Goal: Find specific page/section: Find specific page/section

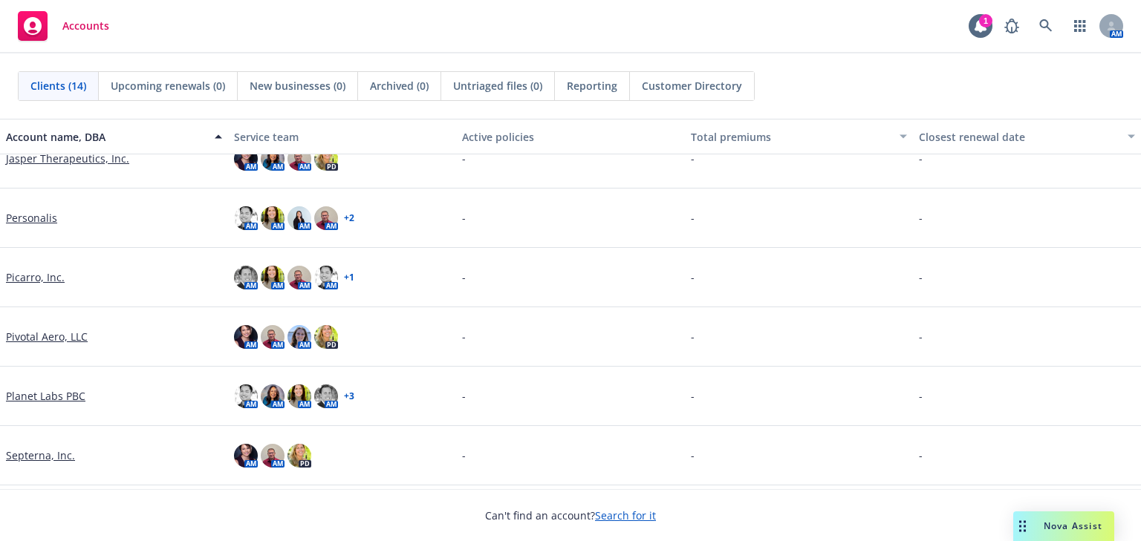
scroll to position [475, 0]
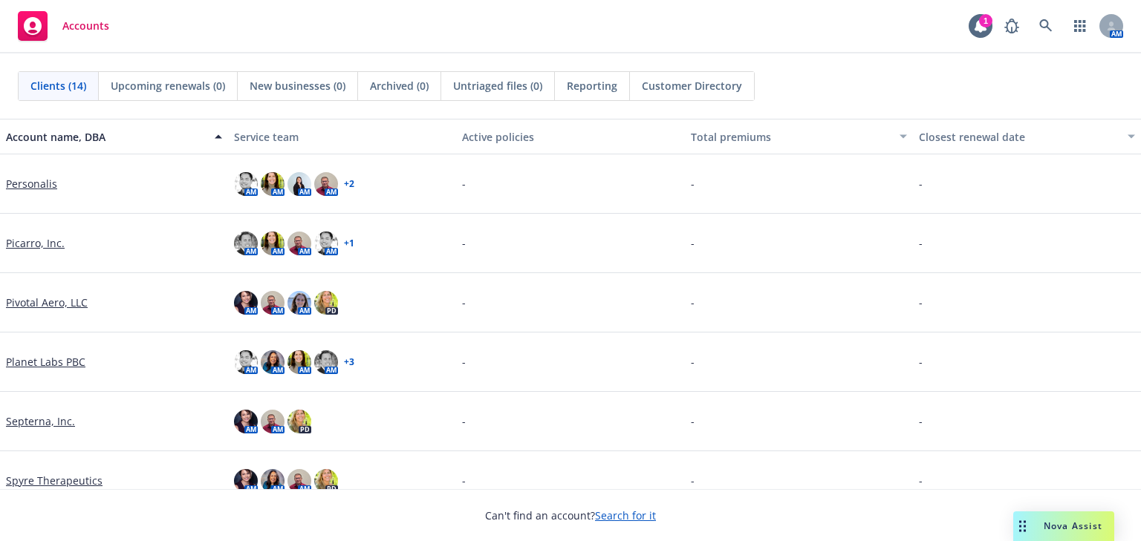
click at [29, 304] on link "Pivotal Aero, LLC" at bounding box center [47, 303] width 82 height 16
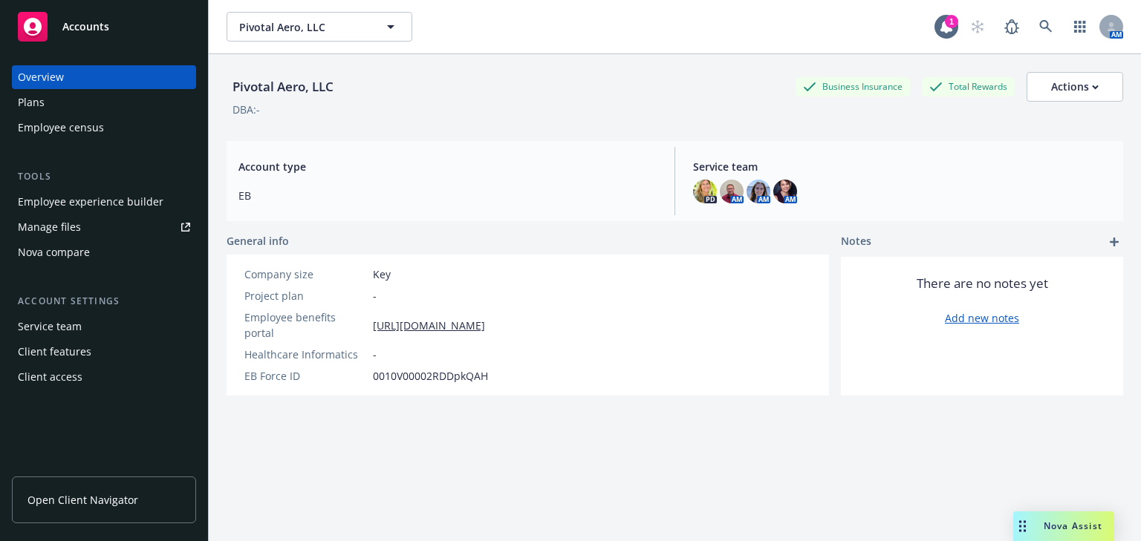
click at [53, 206] on div "Employee experience builder" at bounding box center [91, 202] width 146 height 24
click at [1039, 27] on icon at bounding box center [1045, 26] width 13 height 13
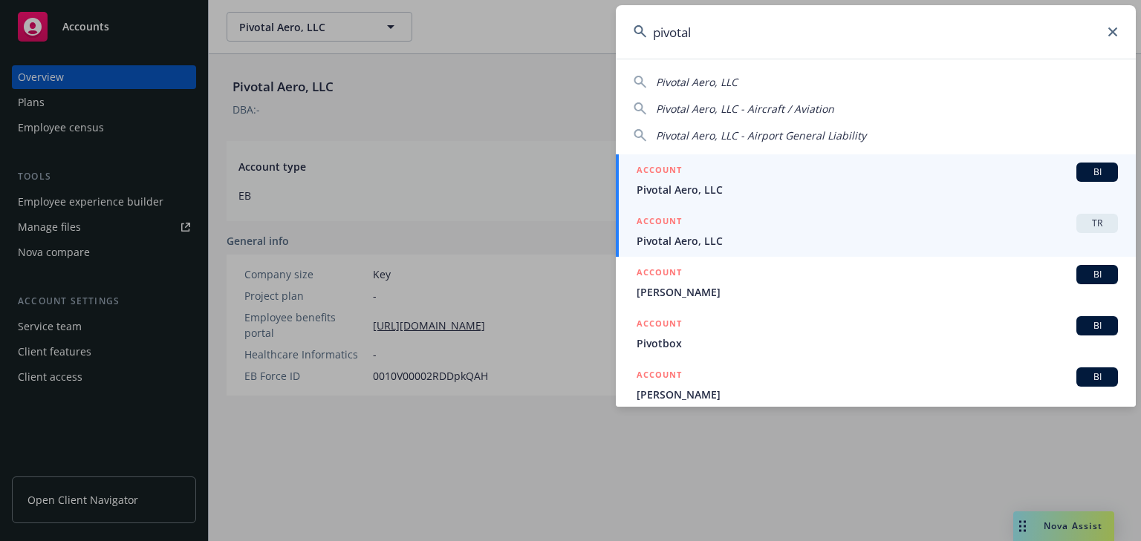
type input "pivotal"
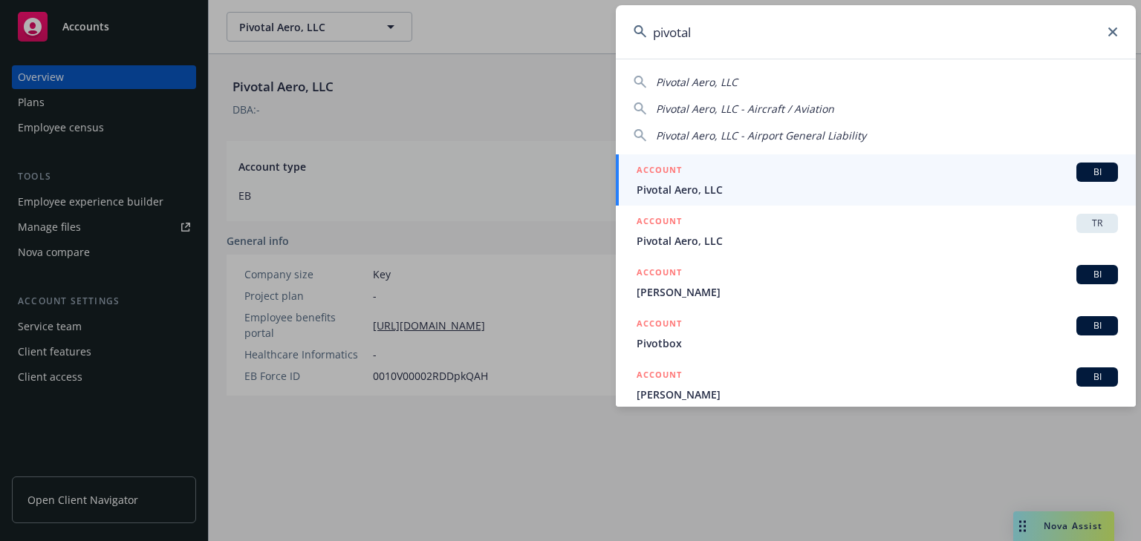
click at [686, 227] on div "ACCOUNT TR" at bounding box center [876, 223] width 481 height 19
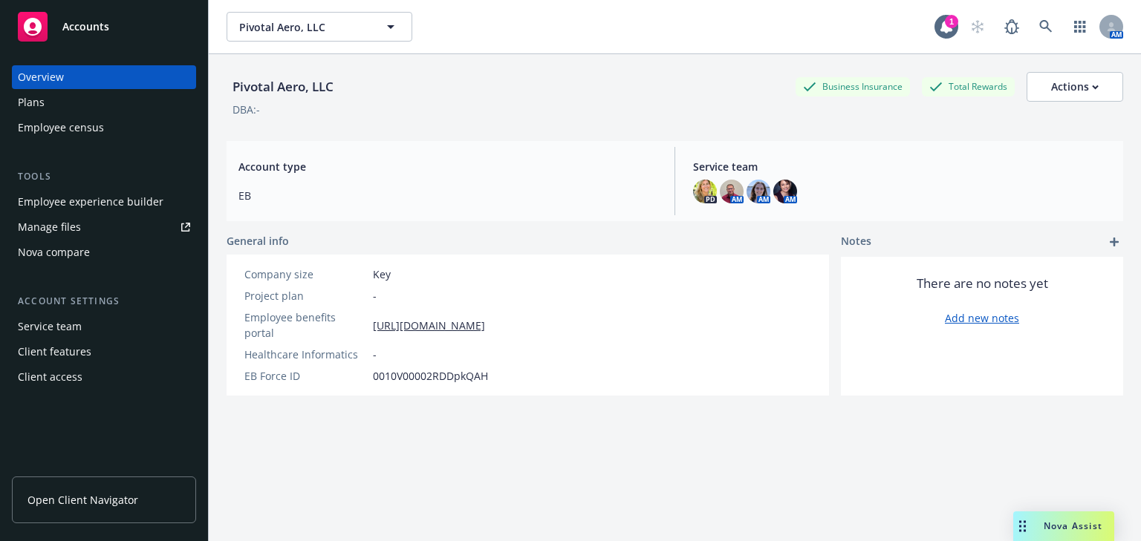
click at [105, 199] on div "Employee experience builder" at bounding box center [91, 202] width 146 height 24
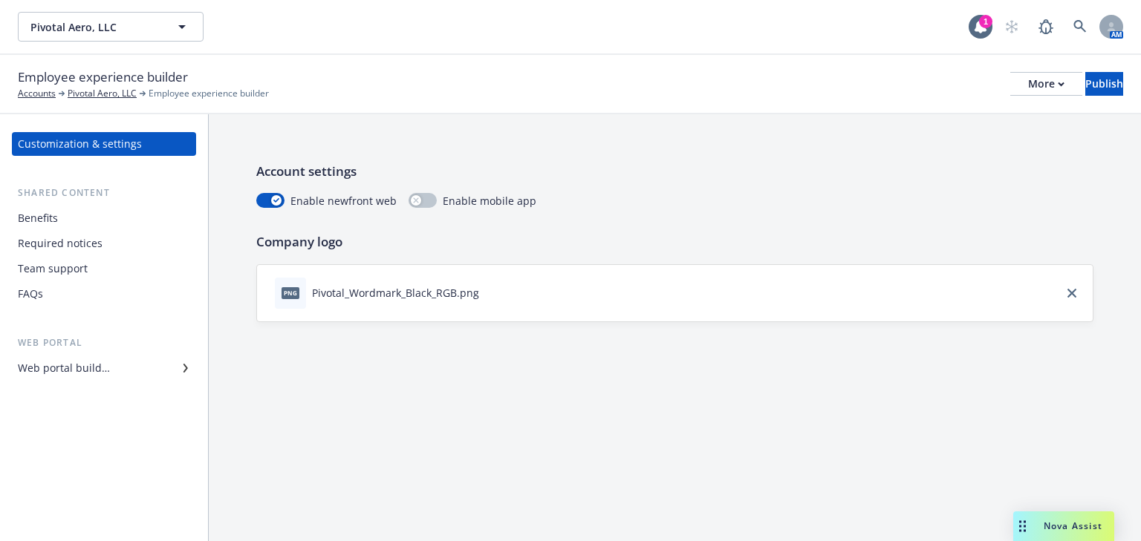
click at [27, 223] on div "Benefits" at bounding box center [38, 218] width 40 height 24
click at [68, 371] on div "Web portal builder" at bounding box center [64, 368] width 92 height 24
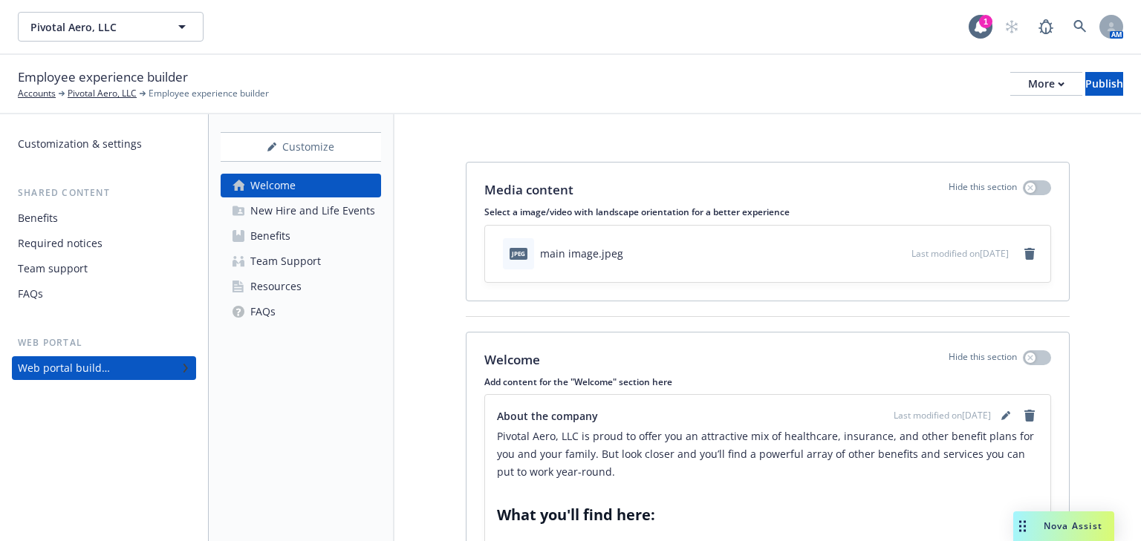
click at [284, 218] on div "New Hire and Life Events" at bounding box center [312, 211] width 125 height 24
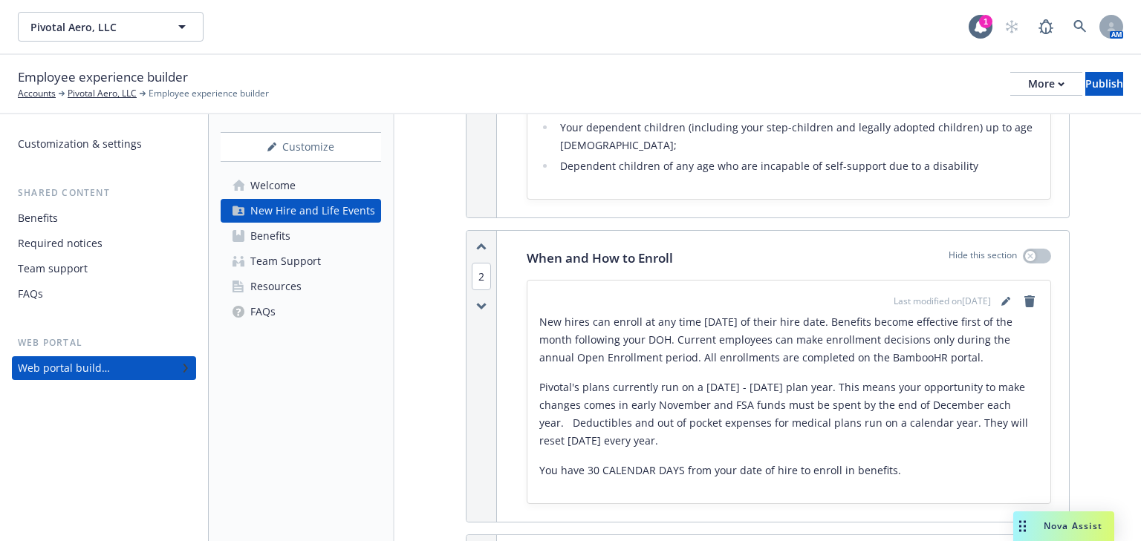
scroll to position [416, 0]
